Goal: Obtain resource: Download file/media

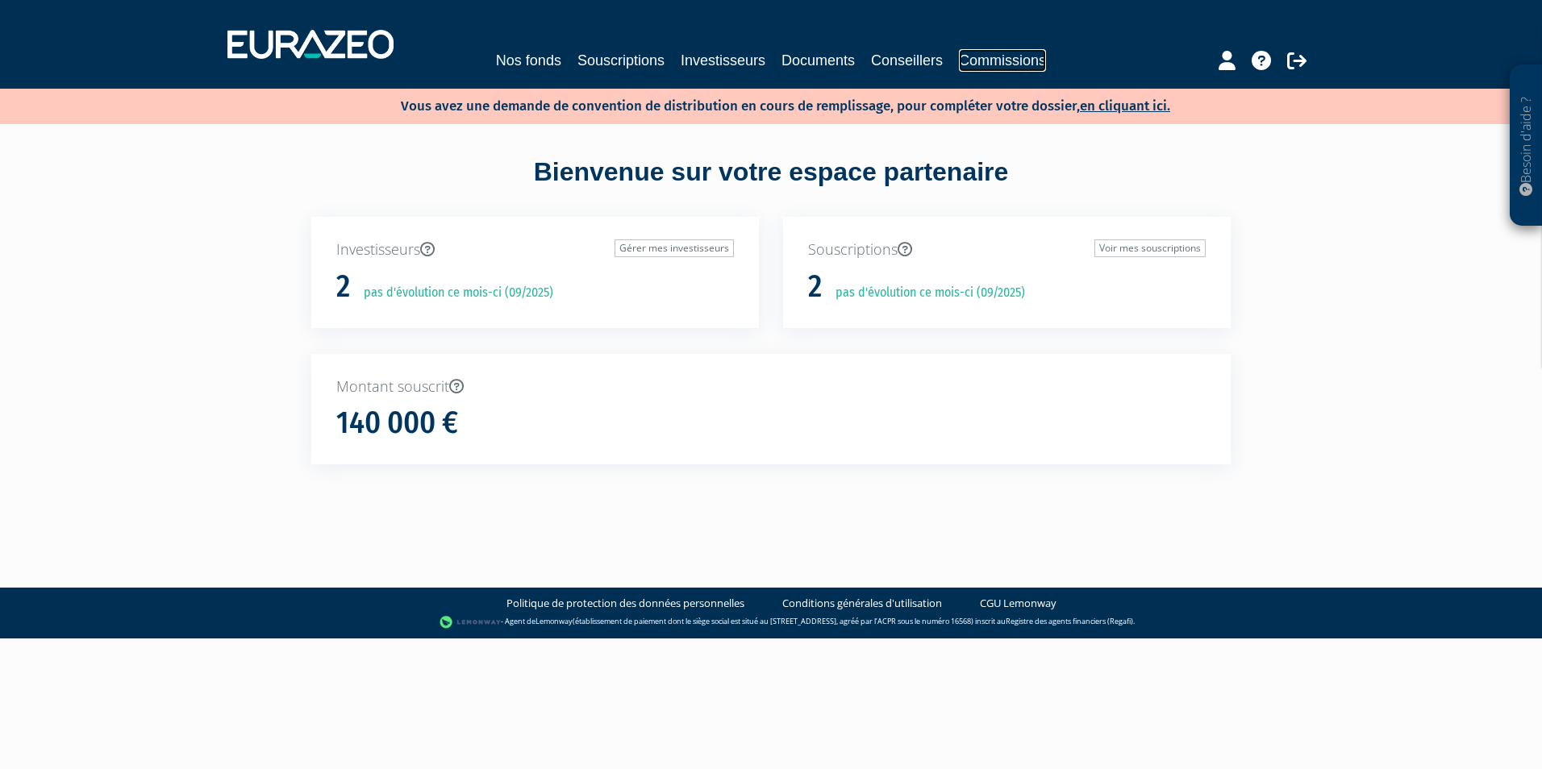
click at [977, 64] on link "Commissions" at bounding box center [1002, 60] width 87 height 23
click at [1026, 70] on link "Commissions" at bounding box center [1002, 60] width 87 height 23
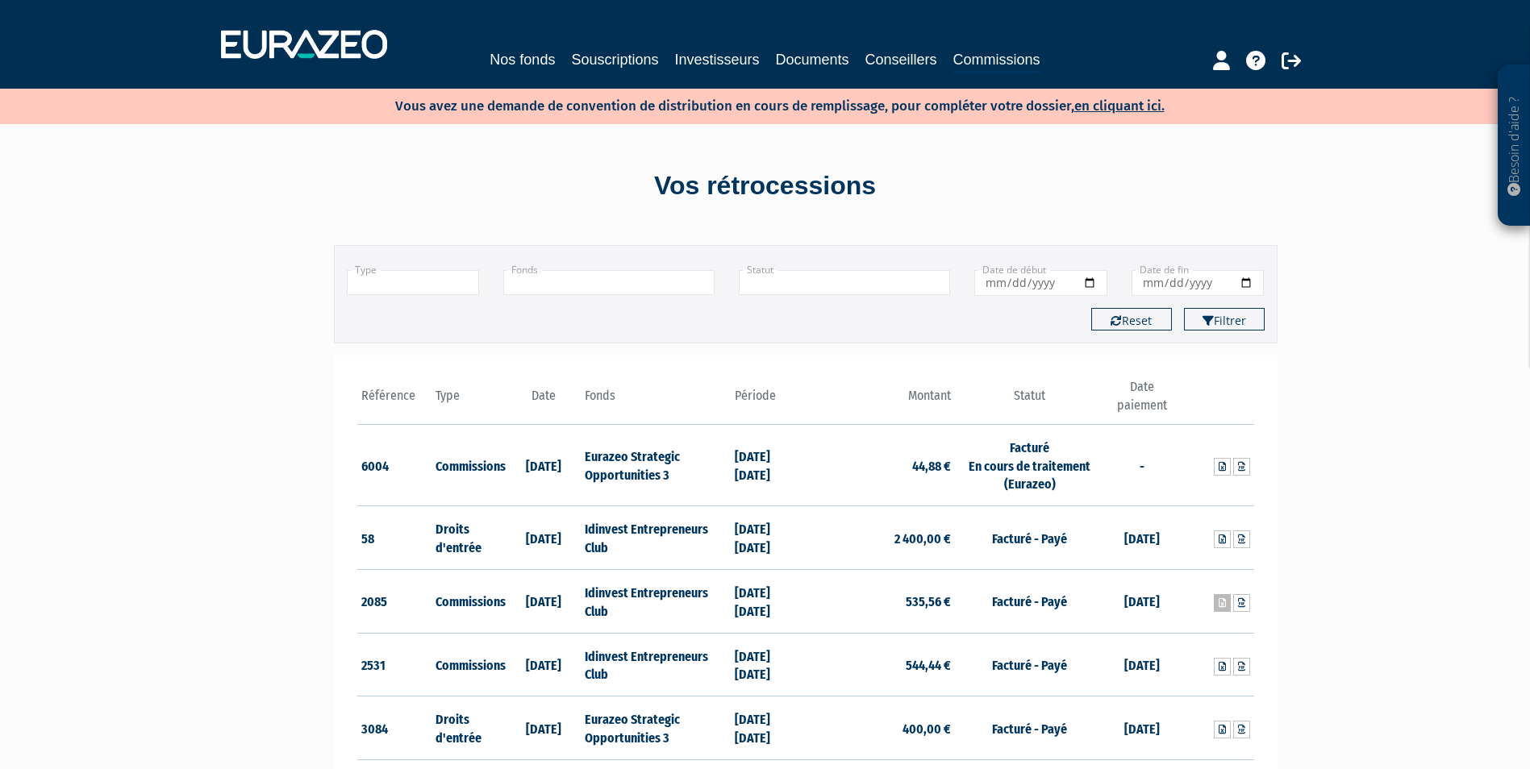
click at [1221, 604] on icon at bounding box center [1222, 603] width 7 height 10
click at [1236, 602] on link at bounding box center [1241, 603] width 17 height 18
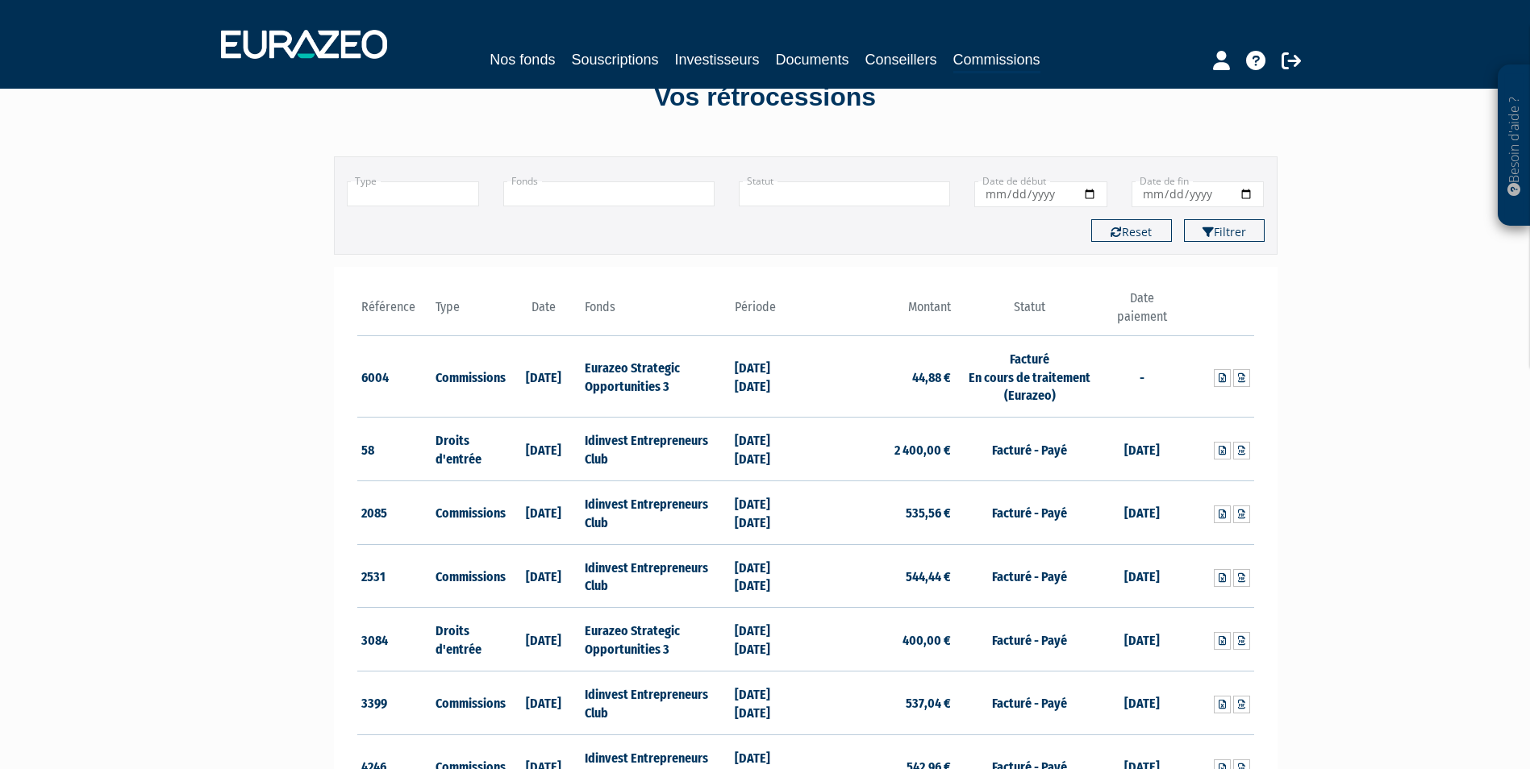
scroll to position [81, 0]
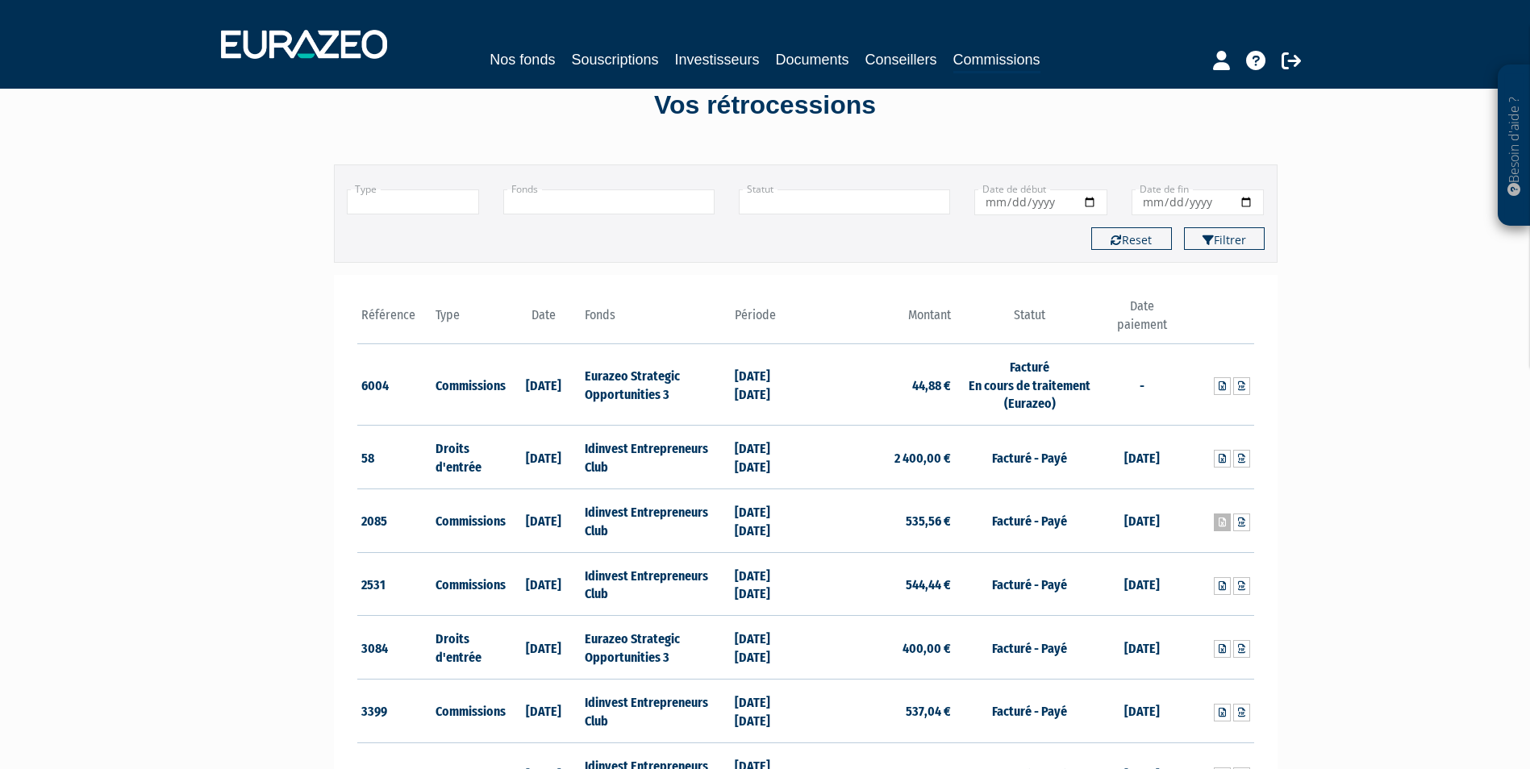
click at [1217, 526] on link at bounding box center [1222, 523] width 17 height 18
click at [147, 398] on div "Besoin d'aide ? × J'ai besoin d'aide Si vous avez une question à propos du fonc…" at bounding box center [765, 512] width 1530 height 1187
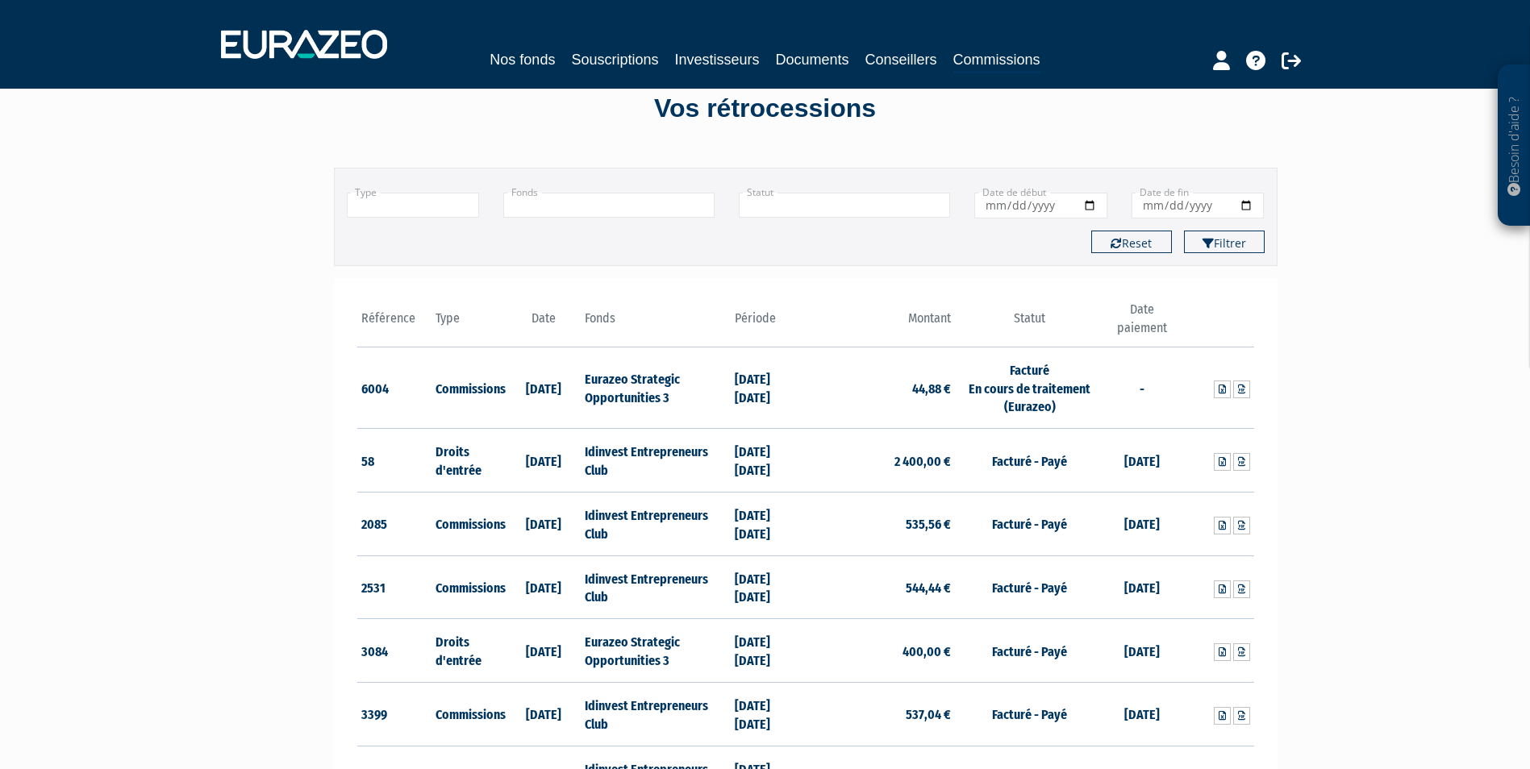
scroll to position [0, 0]
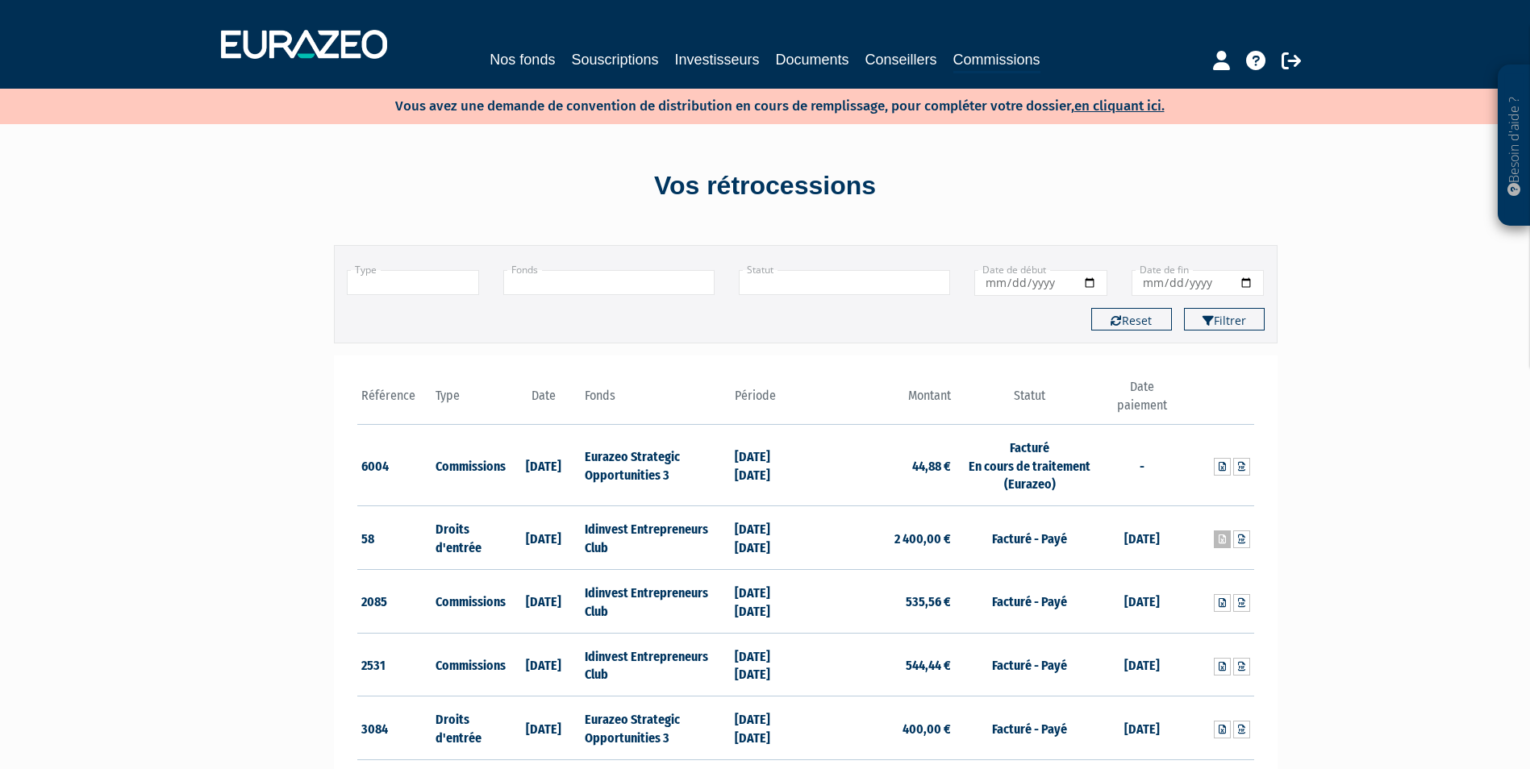
click at [1216, 544] on link at bounding box center [1222, 540] width 17 height 18
click at [1244, 543] on icon at bounding box center [1241, 540] width 7 height 10
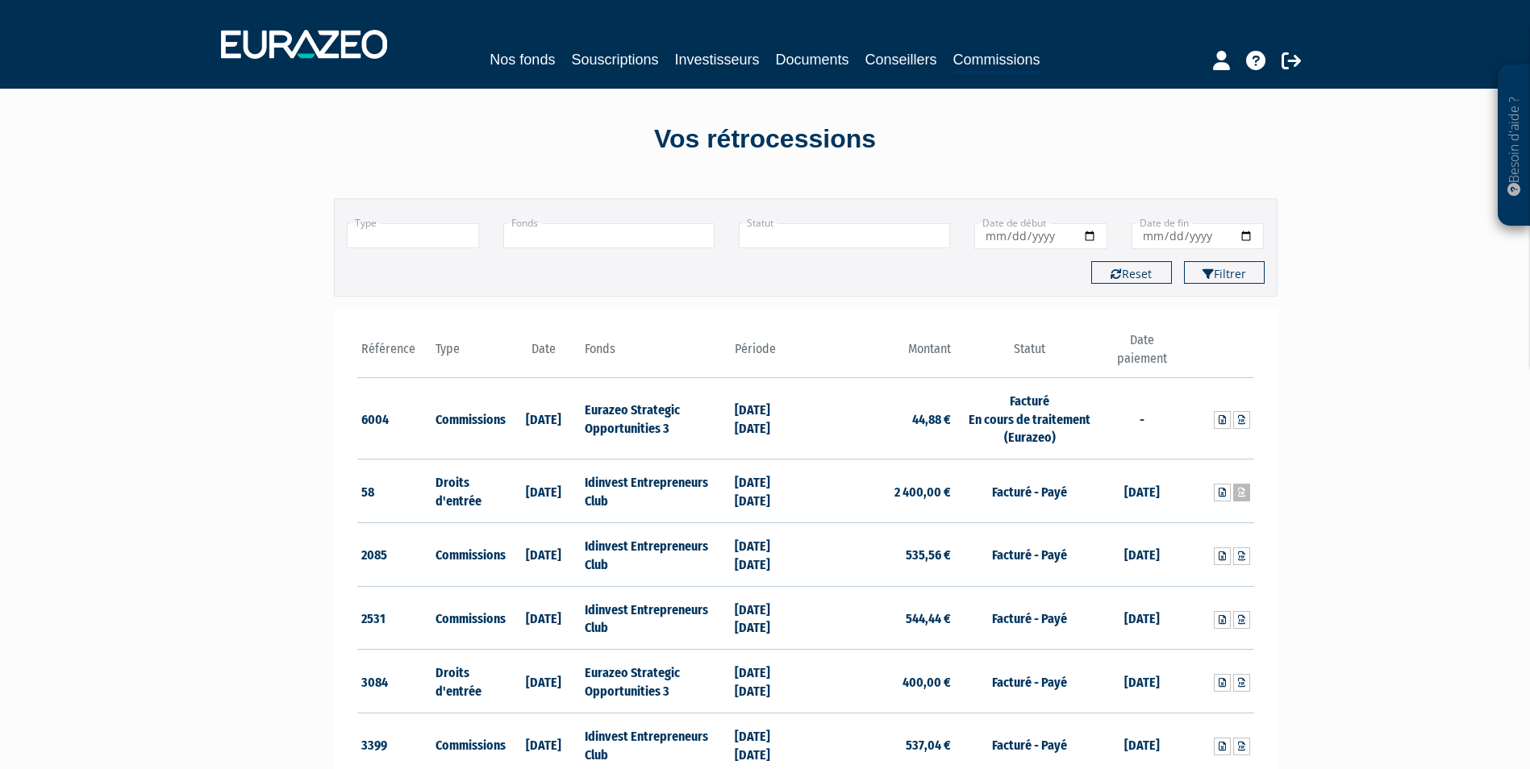
scroll to position [81, 0]
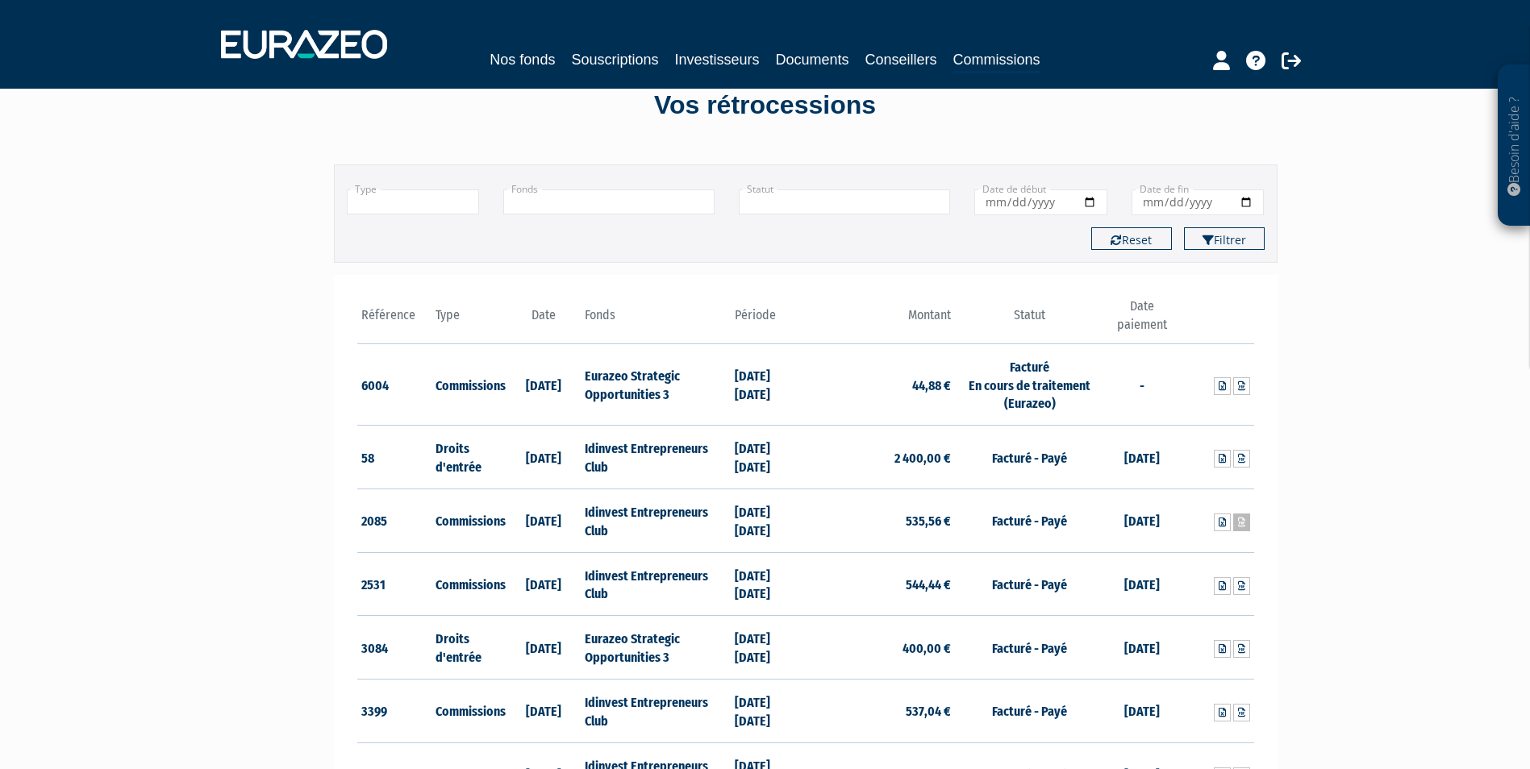
click at [1236, 522] on link at bounding box center [1241, 523] width 17 height 18
click at [1239, 521] on icon at bounding box center [1241, 523] width 7 height 10
click at [1242, 393] on link at bounding box center [1241, 386] width 17 height 18
click at [1239, 529] on link at bounding box center [1241, 523] width 17 height 18
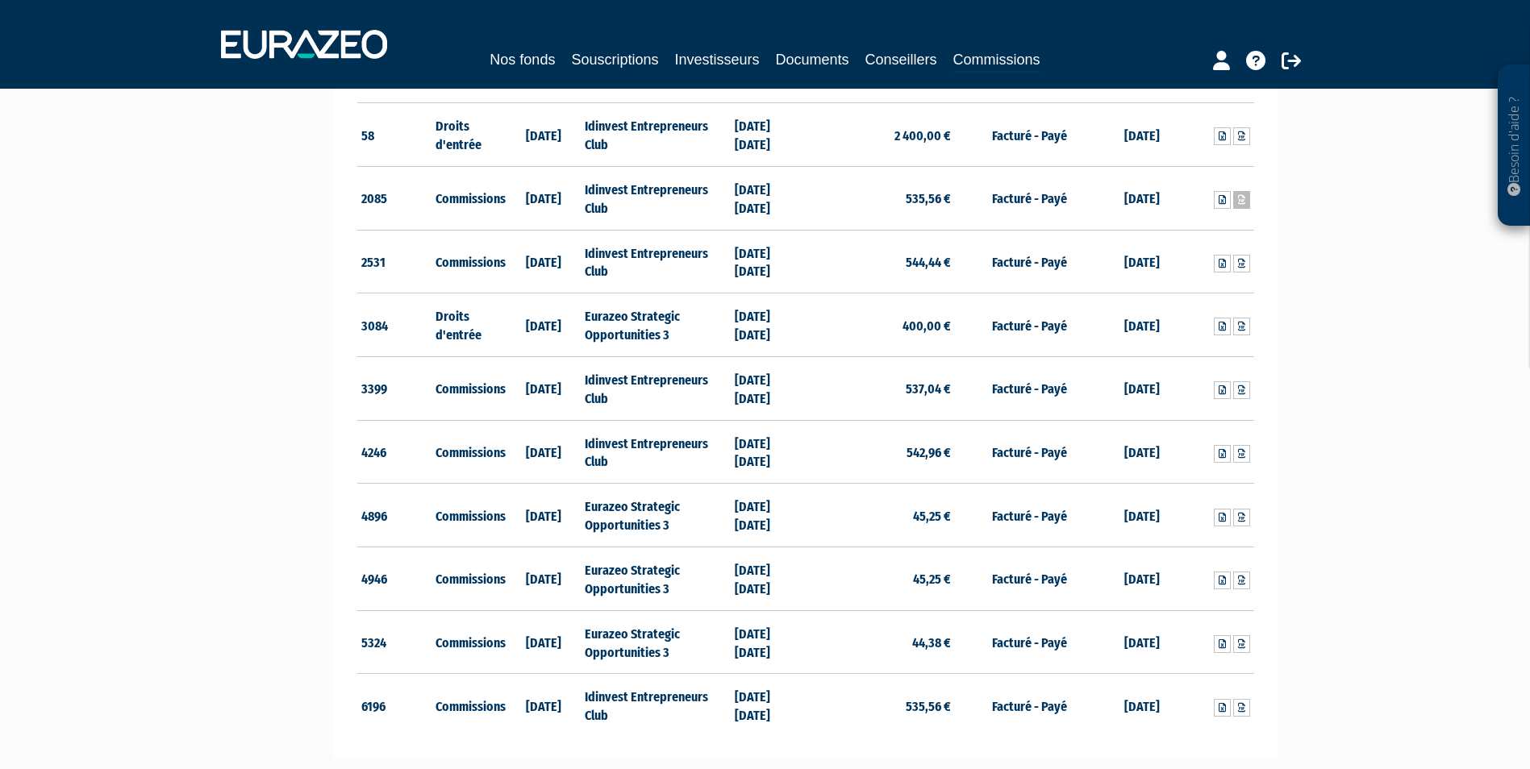
scroll to position [323, 0]
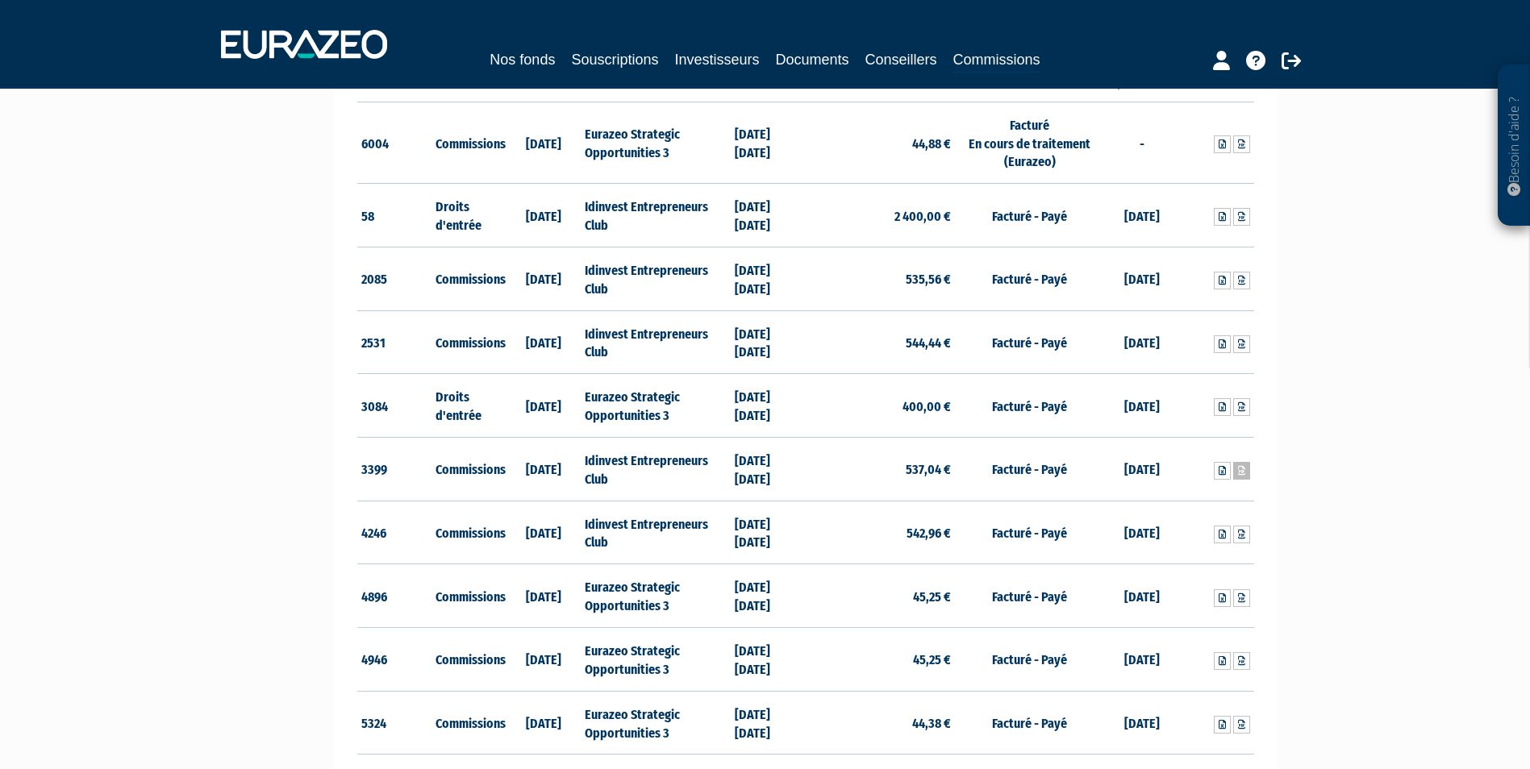
click at [1241, 469] on icon at bounding box center [1241, 471] width 7 height 10
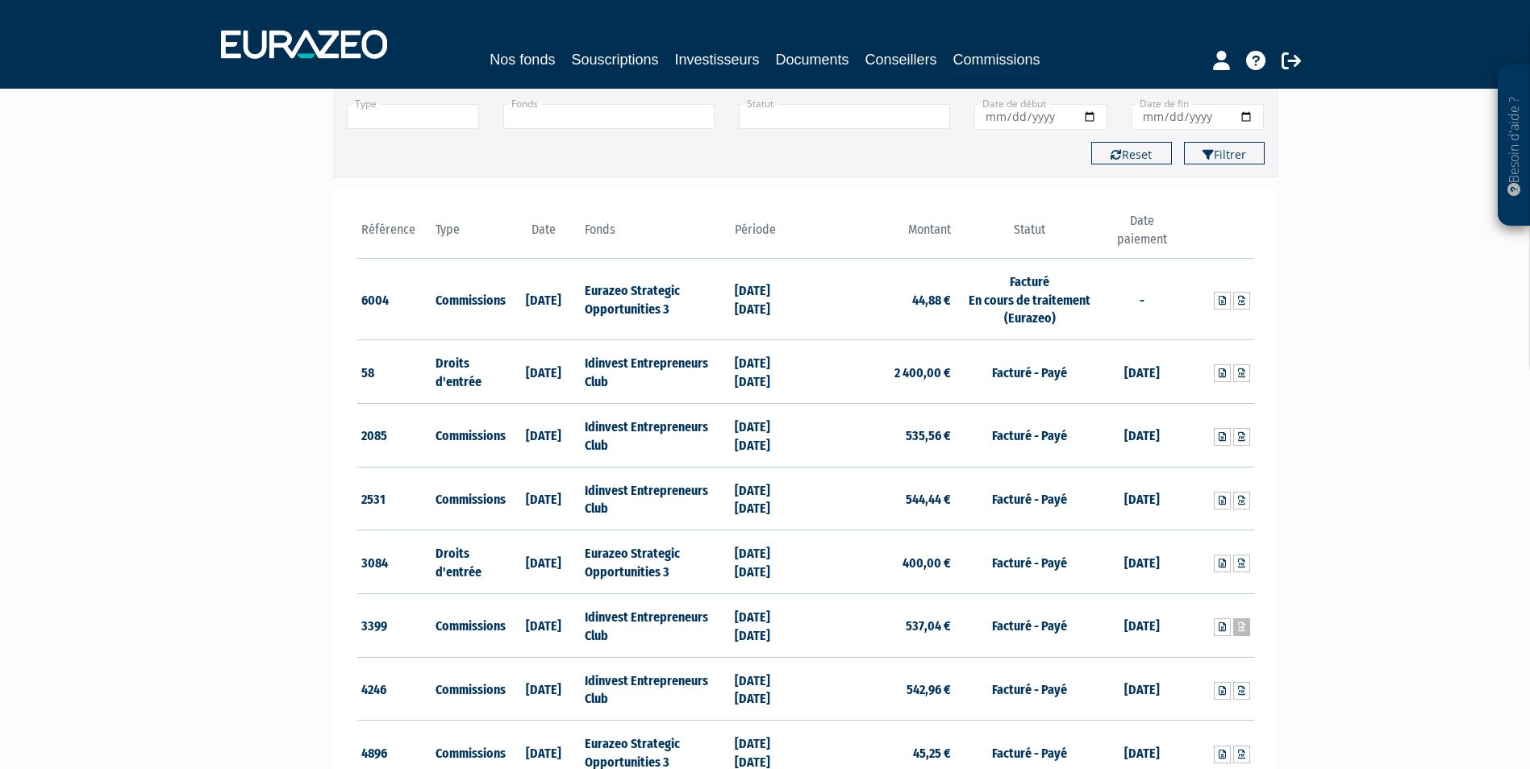
scroll to position [161, 0]
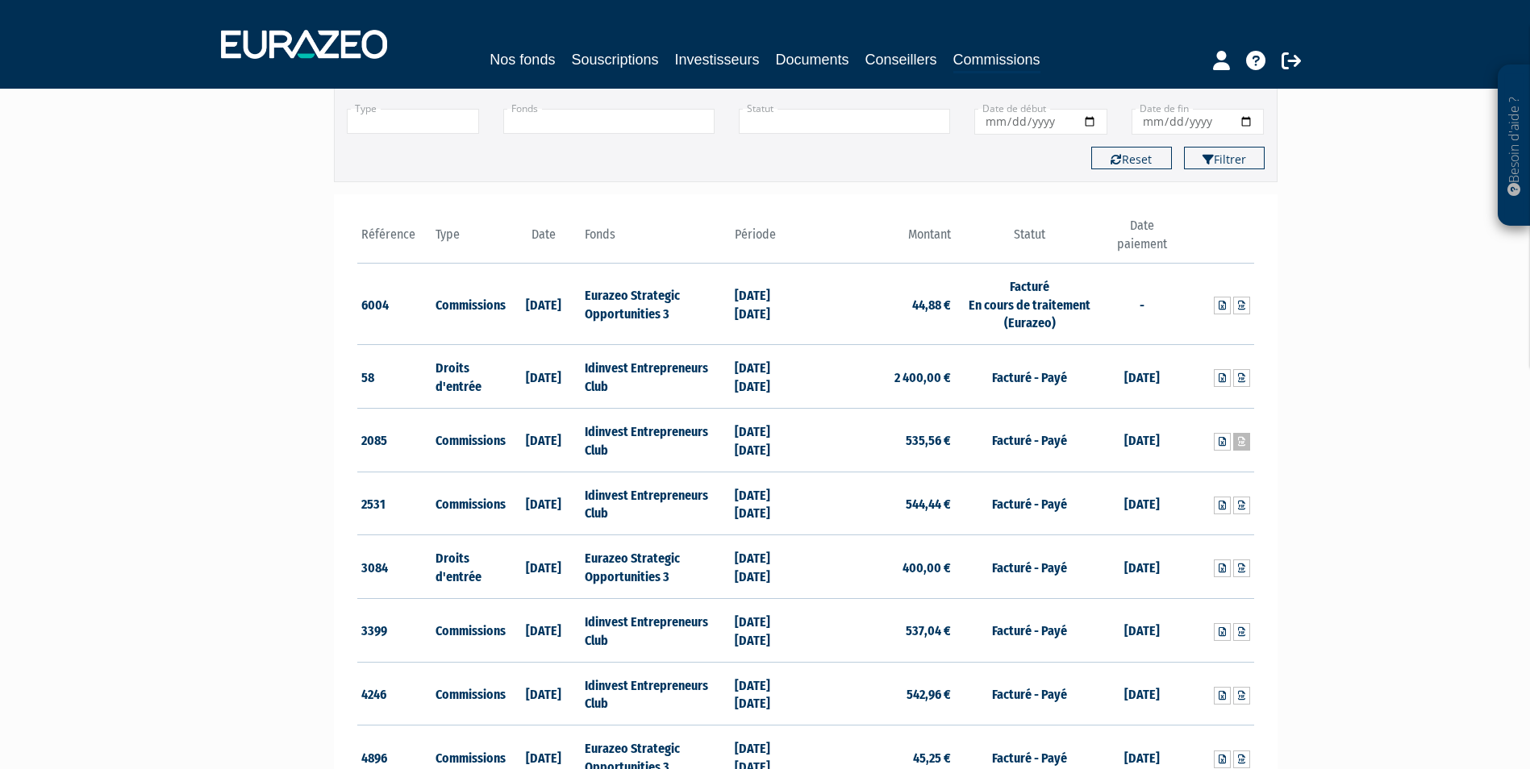
click at [1246, 445] on link at bounding box center [1241, 442] width 17 height 18
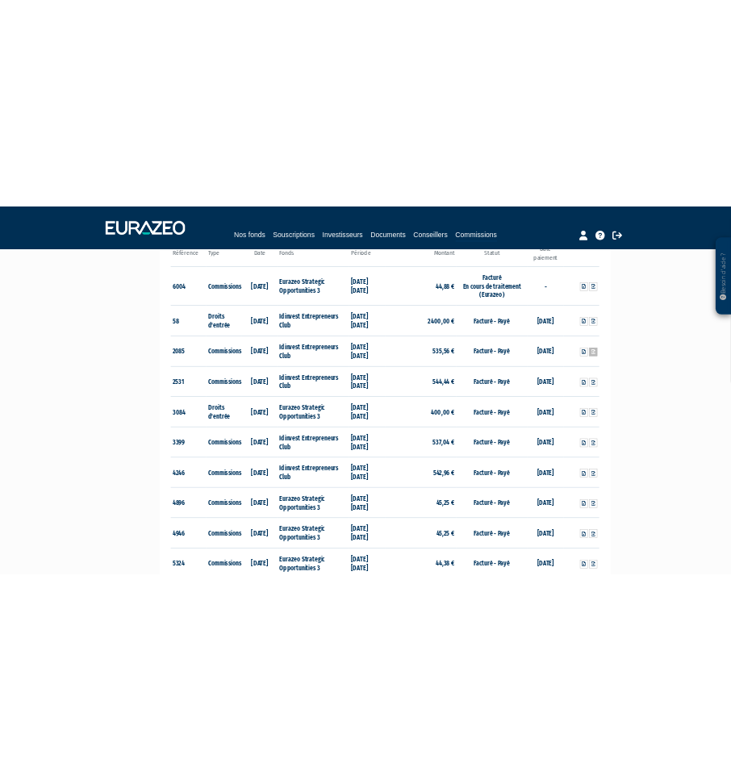
scroll to position [81, 0]
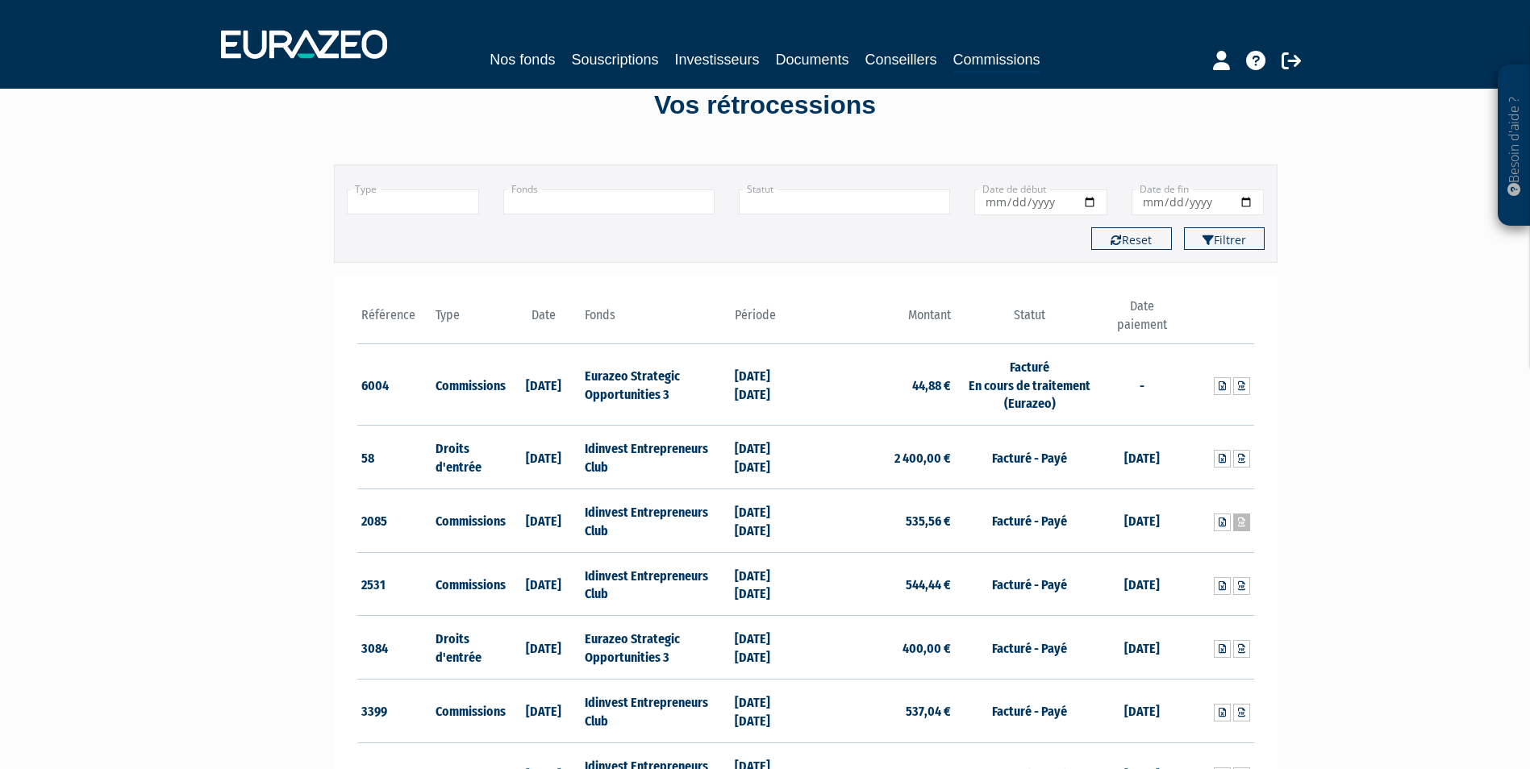
click at [1240, 518] on icon at bounding box center [1241, 523] width 7 height 10
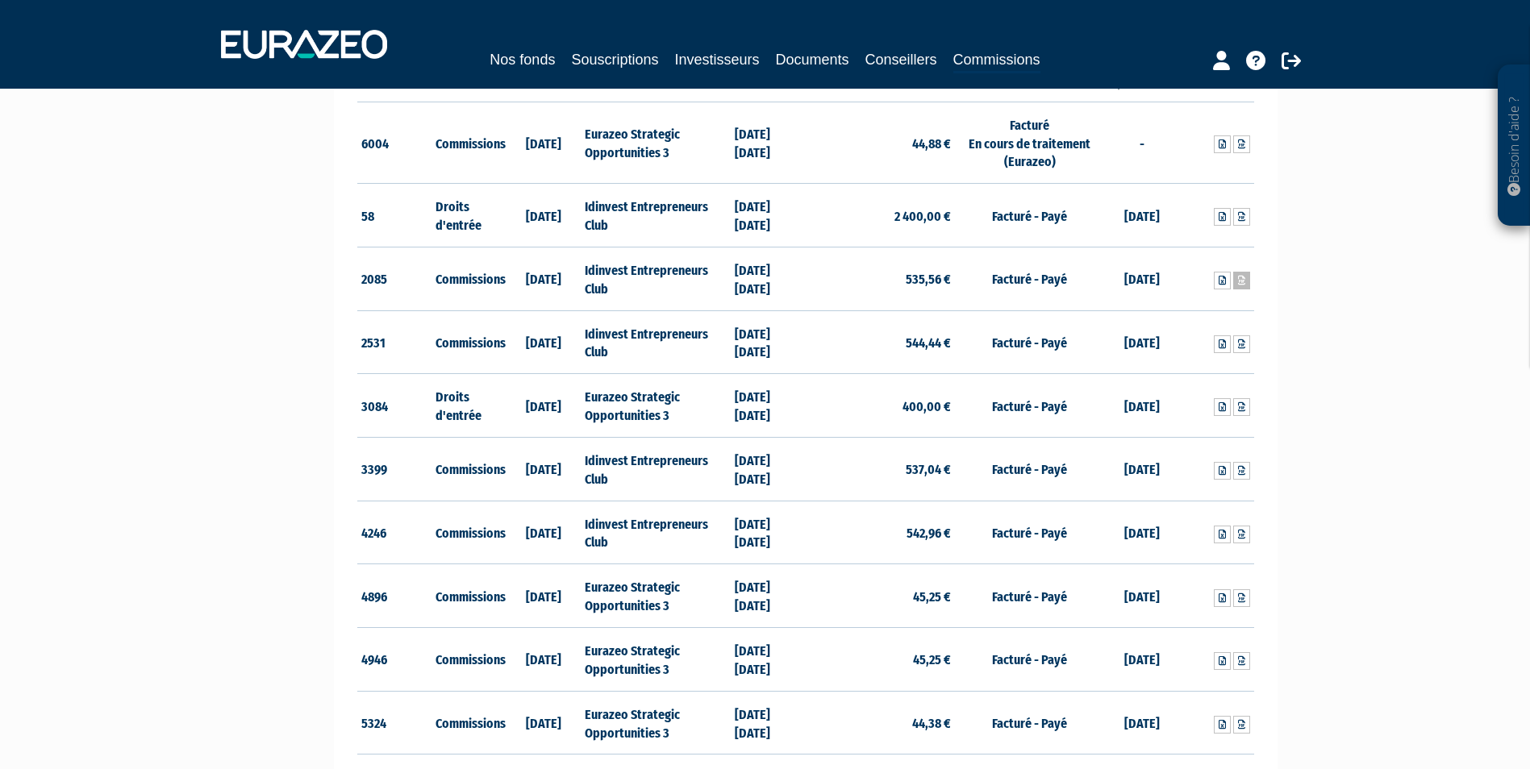
scroll to position [242, 0]
